Goal: Information Seeking & Learning: Learn about a topic

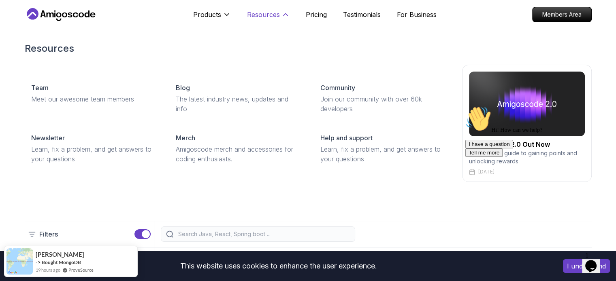
click at [280, 13] on button "Resources" at bounding box center [268, 18] width 43 height 16
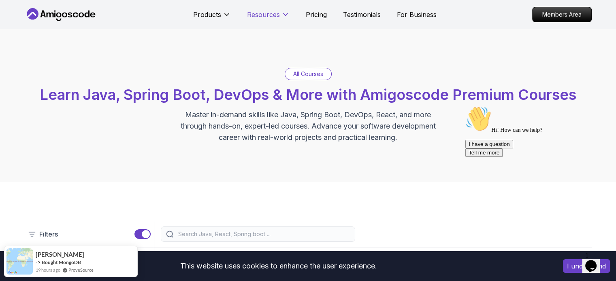
click at [280, 13] on button "Resources" at bounding box center [268, 18] width 43 height 16
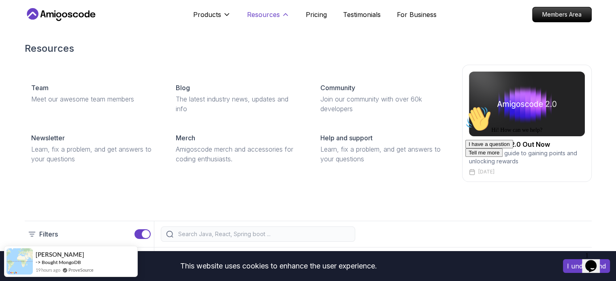
click at [280, 13] on button "Resources" at bounding box center [268, 18] width 43 height 16
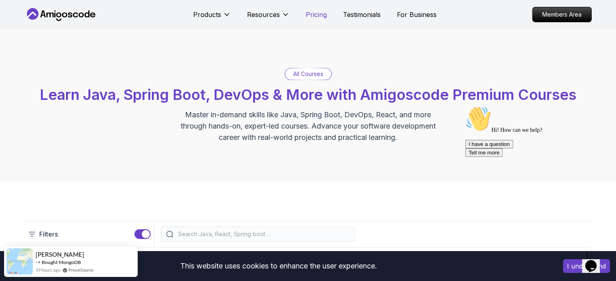
click at [314, 14] on p "Pricing" at bounding box center [316, 15] width 21 height 10
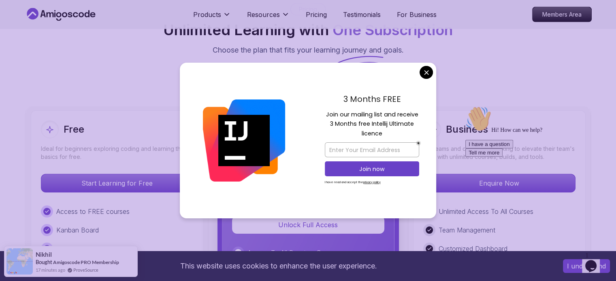
scroll to position [1824, 0]
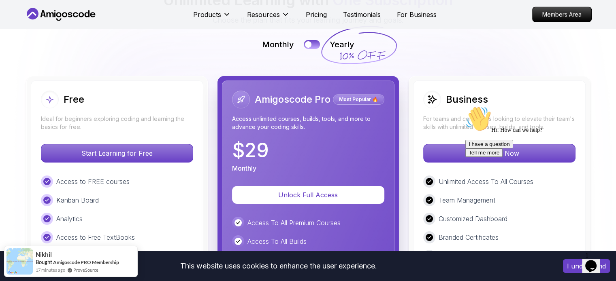
scroll to position [1856, 0]
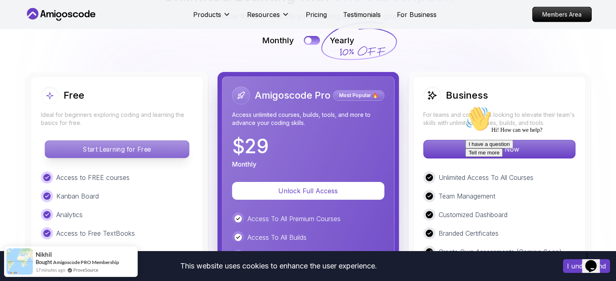
click at [145, 141] on p "Start Learning for Free" at bounding box center [117, 149] width 144 height 17
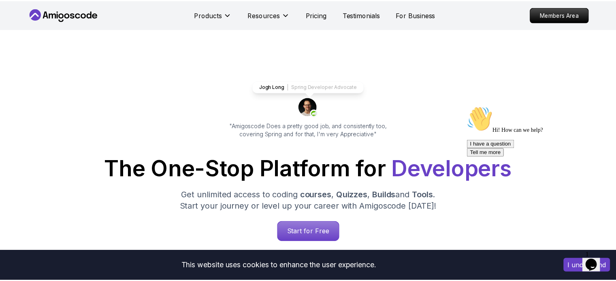
scroll to position [1732, 0]
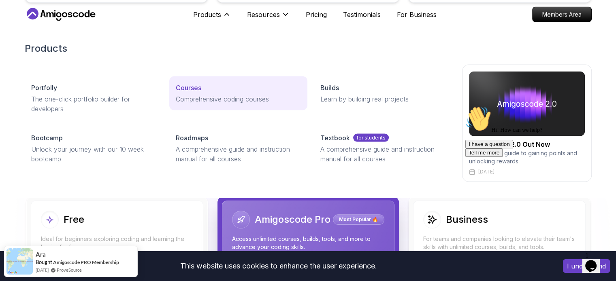
click at [199, 90] on p "Courses" at bounding box center [189, 88] width 26 height 10
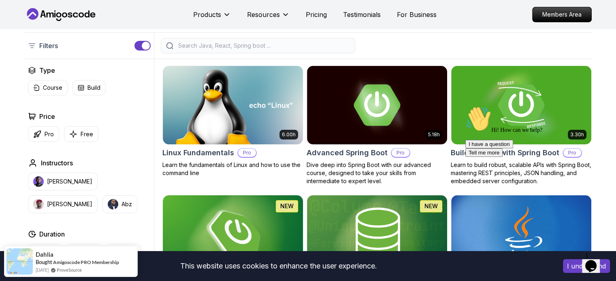
scroll to position [188, 0]
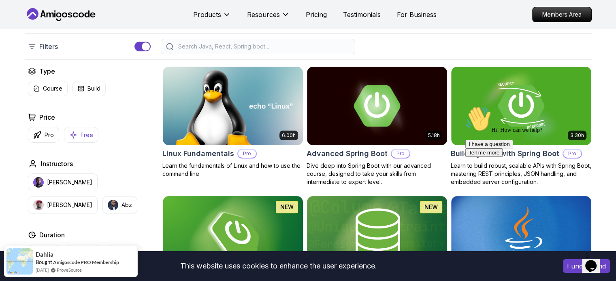
click at [79, 130] on button "Free" at bounding box center [81, 135] width 34 height 16
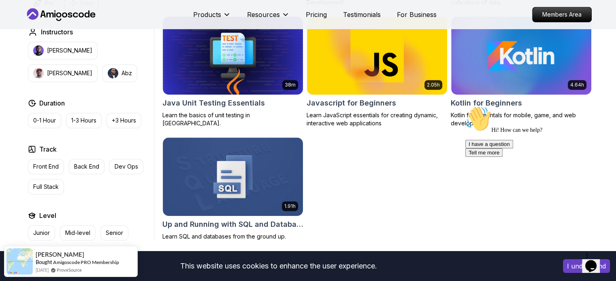
scroll to position [443, 0]
